Goal: Transaction & Acquisition: Book appointment/travel/reservation

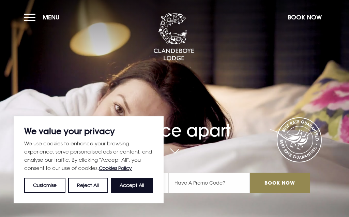
click at [139, 187] on button "Accept All" at bounding box center [132, 185] width 42 height 15
checkbox input "true"
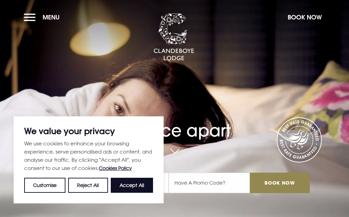
checkbox input "true"
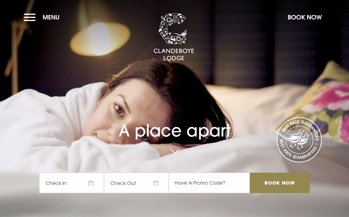
click at [69, 184] on span "Check In" at bounding box center [71, 183] width 65 height 20
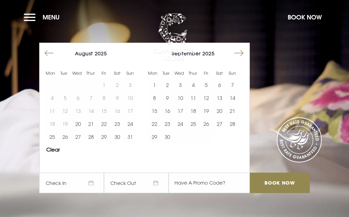
click at [241, 51] on button "Move forward to switch to the next month." at bounding box center [239, 53] width 13 height 13
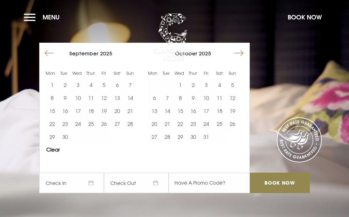
click at [241, 51] on button "Move forward to switch to the next month." at bounding box center [239, 53] width 13 height 13
click at [244, 51] on div at bounding box center [243, 55] width 14 height 16
click at [240, 52] on button "Move forward to switch to the next month." at bounding box center [239, 53] width 13 height 13
click at [236, 51] on button "Move forward to switch to the next month." at bounding box center [239, 53] width 13 height 13
click at [240, 52] on button "Move forward to switch to the next month." at bounding box center [239, 53] width 13 height 13
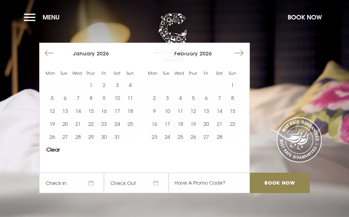
click at [240, 53] on button "Move forward to switch to the next month." at bounding box center [239, 53] width 13 height 13
click at [239, 54] on button "Move forward to switch to the next month." at bounding box center [239, 53] width 13 height 13
click at [242, 51] on button "Move forward to switch to the next month." at bounding box center [239, 53] width 13 height 13
click at [240, 54] on button "Move forward to switch to the next month." at bounding box center [239, 53] width 13 height 13
click at [241, 52] on button "Move forward to switch to the next month." at bounding box center [239, 53] width 13 height 13
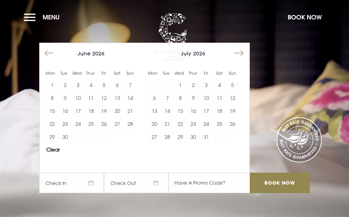
click at [239, 54] on button "Move forward to switch to the next month." at bounding box center [239, 53] width 13 height 13
click at [182, 108] on button "12" at bounding box center [180, 110] width 13 height 13
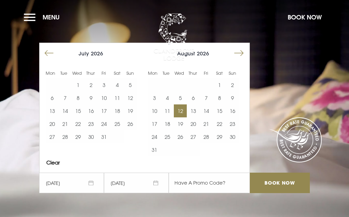
click at [235, 108] on button "16" at bounding box center [232, 110] width 13 height 13
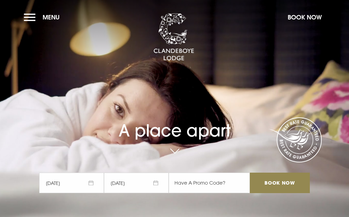
click at [289, 186] on input "Book Now" at bounding box center [280, 183] width 60 height 20
